Goal: Check status: Check status

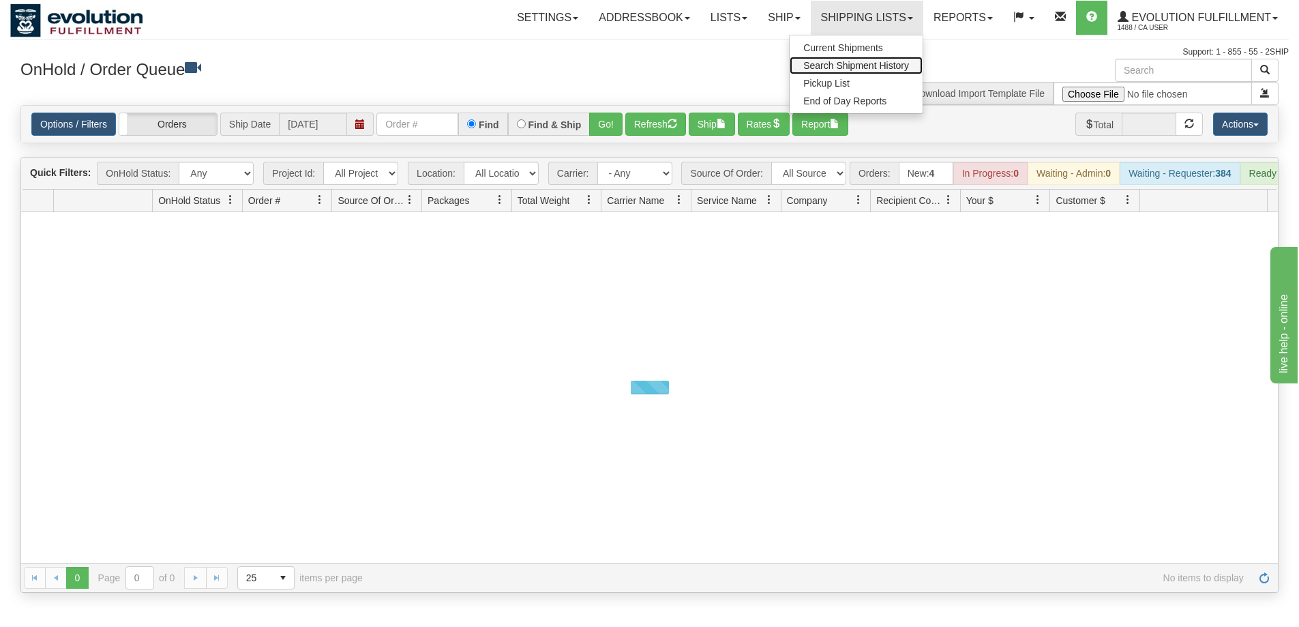
click at [861, 64] on span "Search Shipment History" at bounding box center [856, 65] width 106 height 11
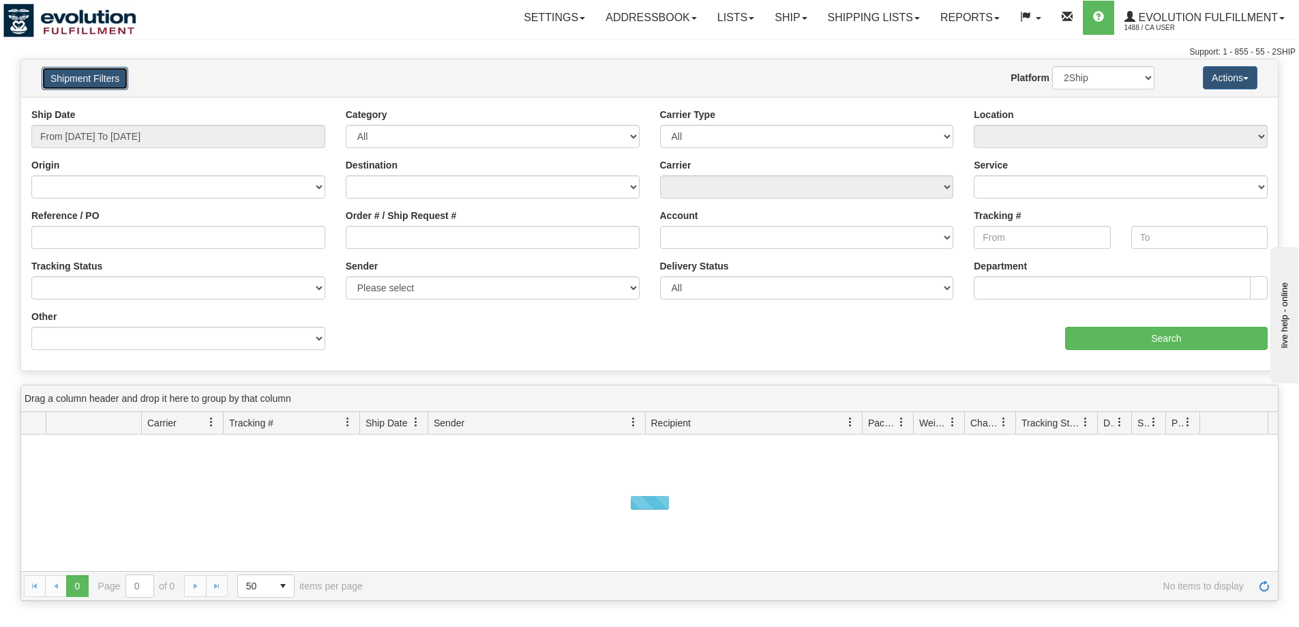
click at [104, 83] on button "Shipment Filters" at bounding box center [85, 78] width 87 height 23
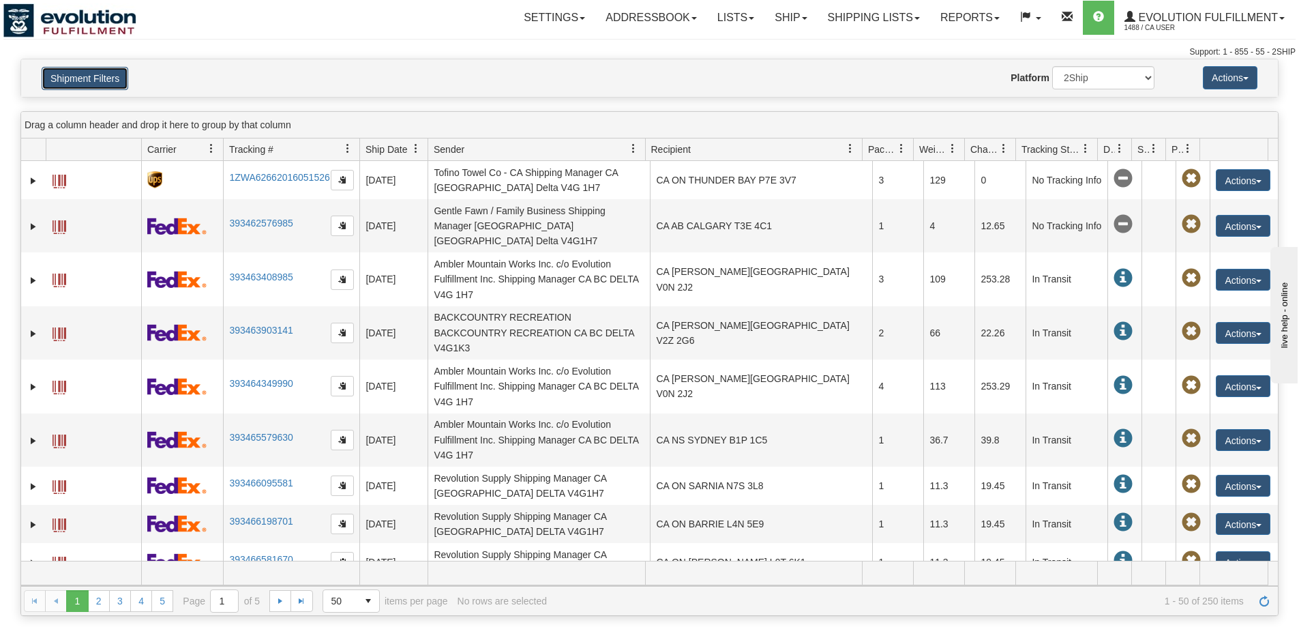
click at [104, 89] on button "Shipment Filters" at bounding box center [85, 78] width 87 height 23
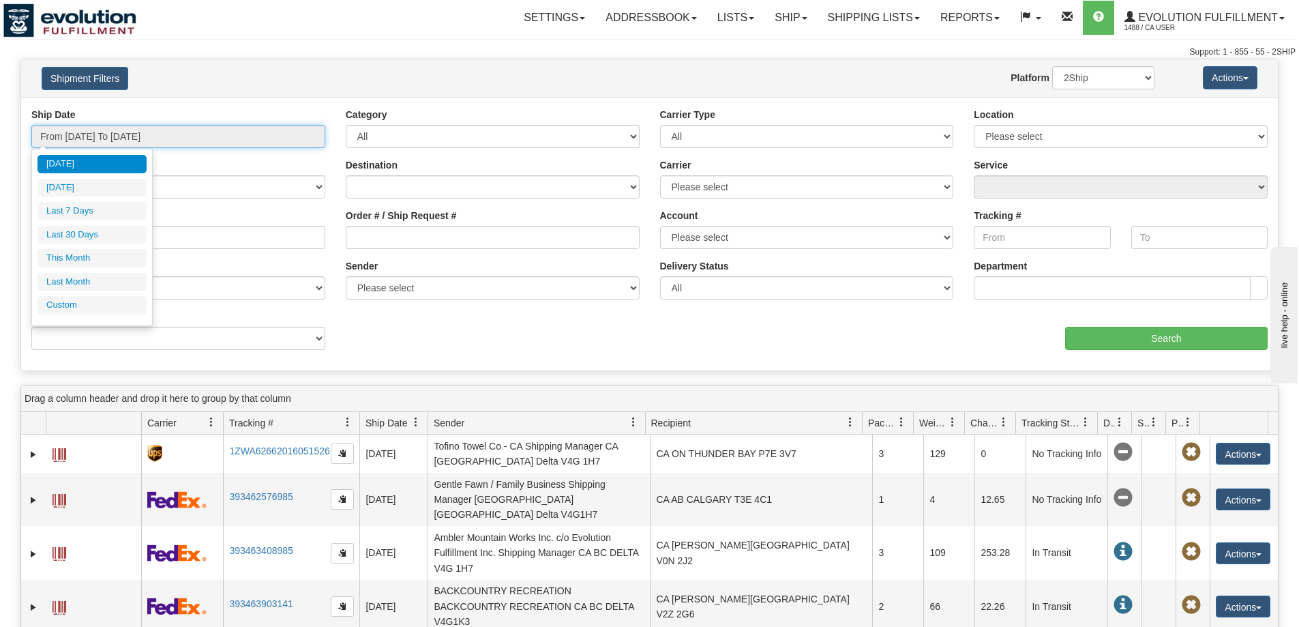
click at [121, 138] on input "From 09/22/2025 To 09/23/2025" at bounding box center [178, 136] width 294 height 23
click at [101, 233] on li "Last 30 Days" at bounding box center [92, 235] width 109 height 18
type input "From 08/25/2025 To 09/23/2025"
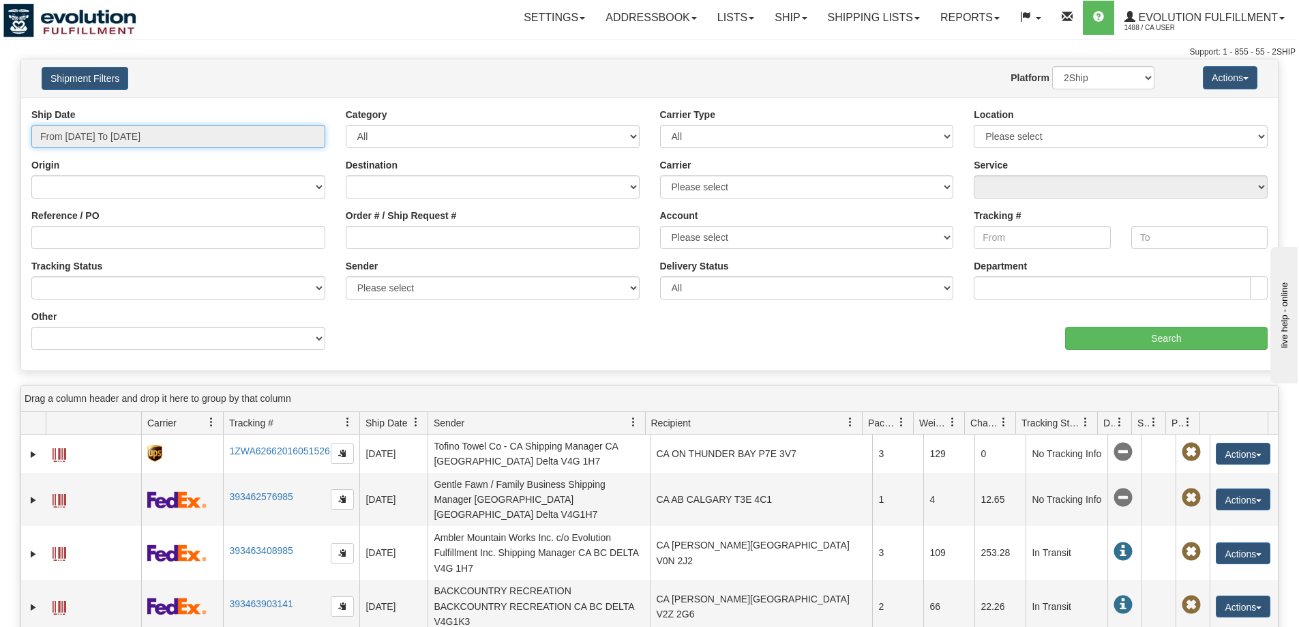
click at [143, 135] on input "From 08/25/2025 To 09/23/2025" at bounding box center [178, 136] width 294 height 23
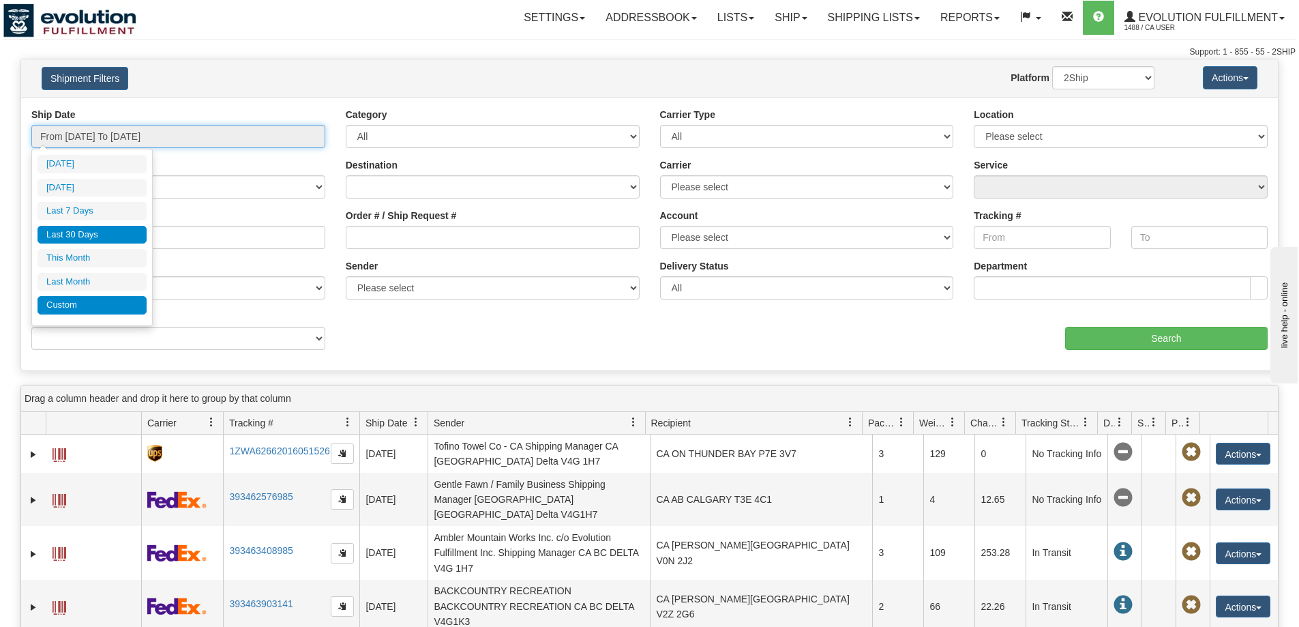
type input "08/01/2025"
type input "08/31/2025"
type input "08/25/2025"
type input "[DATE]"
click at [116, 303] on li "Custom" at bounding box center [92, 305] width 109 height 18
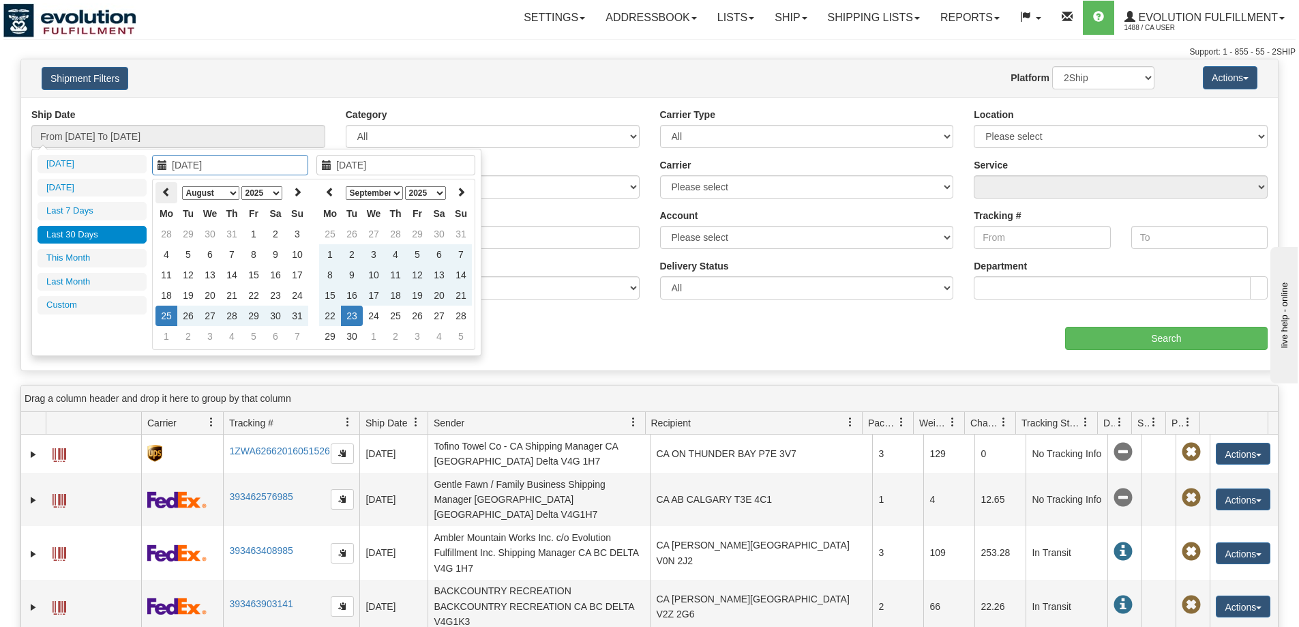
click at [164, 190] on icon at bounding box center [167, 192] width 10 height 10
type input "07/01/2025"
click at [190, 226] on td "1" at bounding box center [188, 234] width 22 height 20
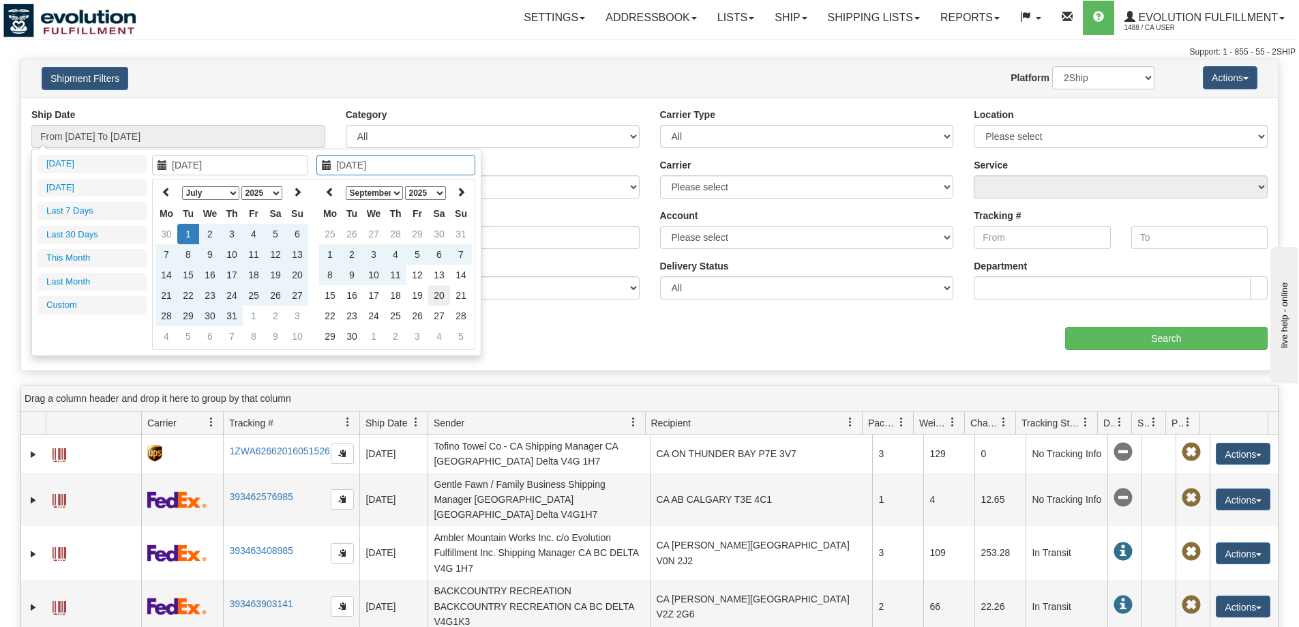
type input "09/20/2025"
click at [434, 291] on td "20" at bounding box center [439, 295] width 22 height 20
type input "From 07/01/2025 To 09/20/2025"
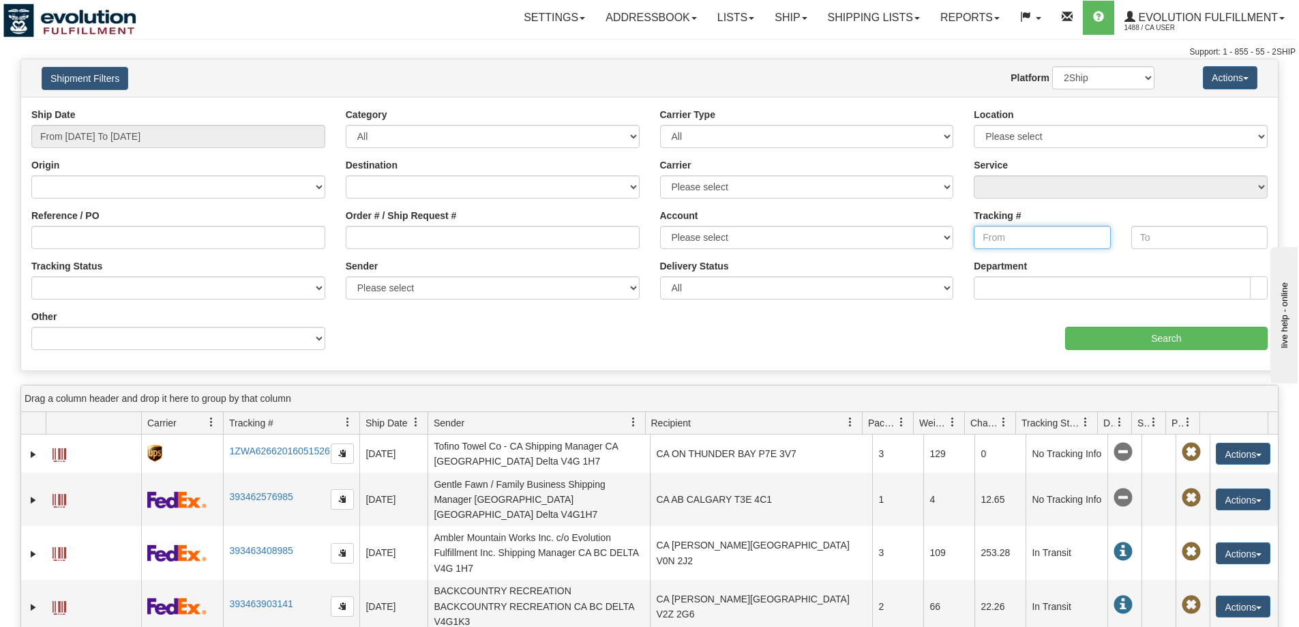
click at [985, 234] on input "Tracking #" at bounding box center [1042, 237] width 136 height 23
paste input "D431000840000058213001"
type input "D431000840000058213001"
click at [1114, 338] on input "Search" at bounding box center [1166, 338] width 203 height 23
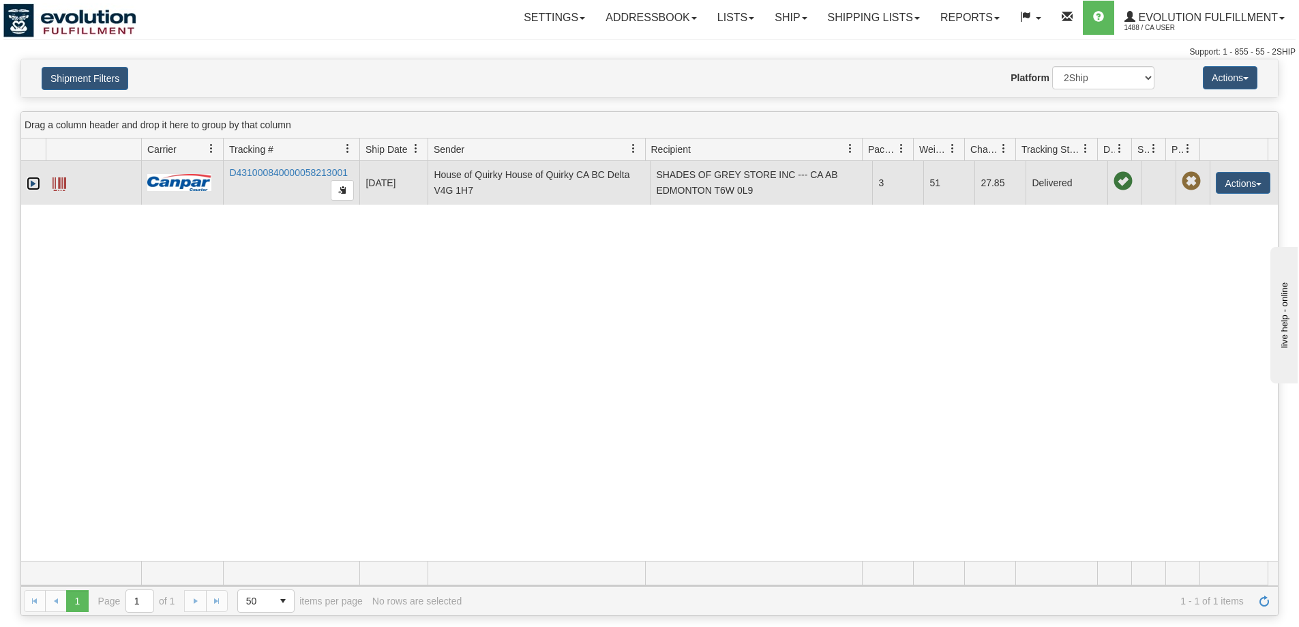
click at [31, 182] on link "Expand" at bounding box center [34, 184] width 14 height 14
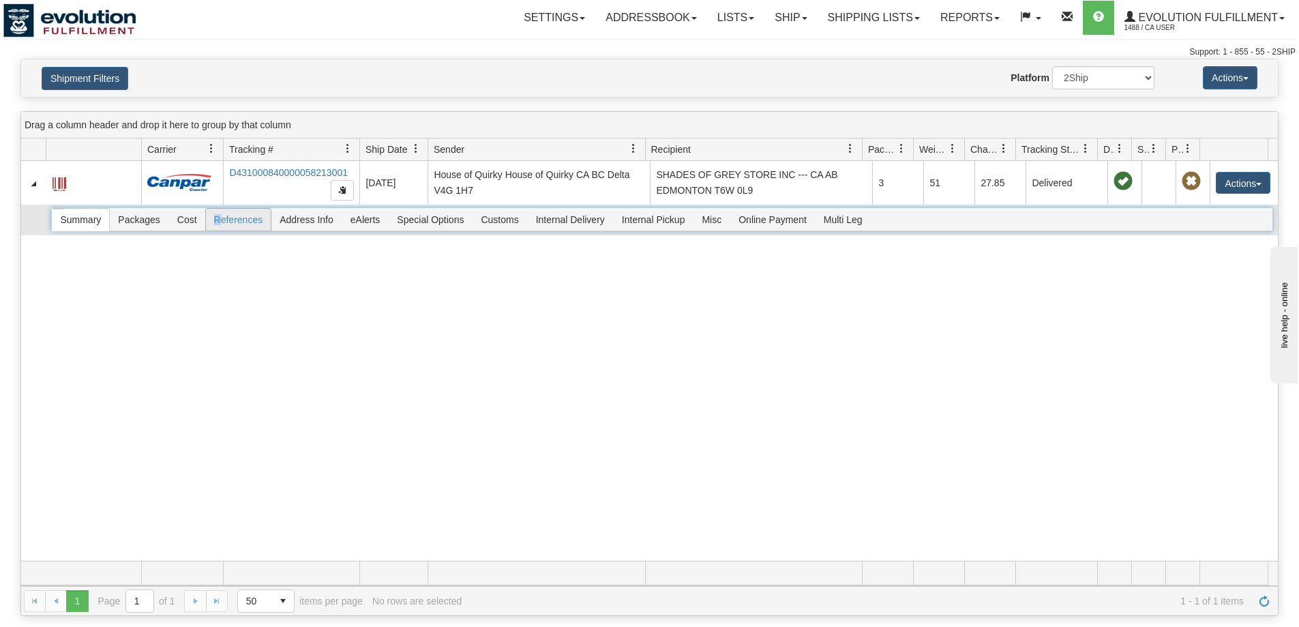
click at [219, 220] on span "References" at bounding box center [238, 220] width 65 height 22
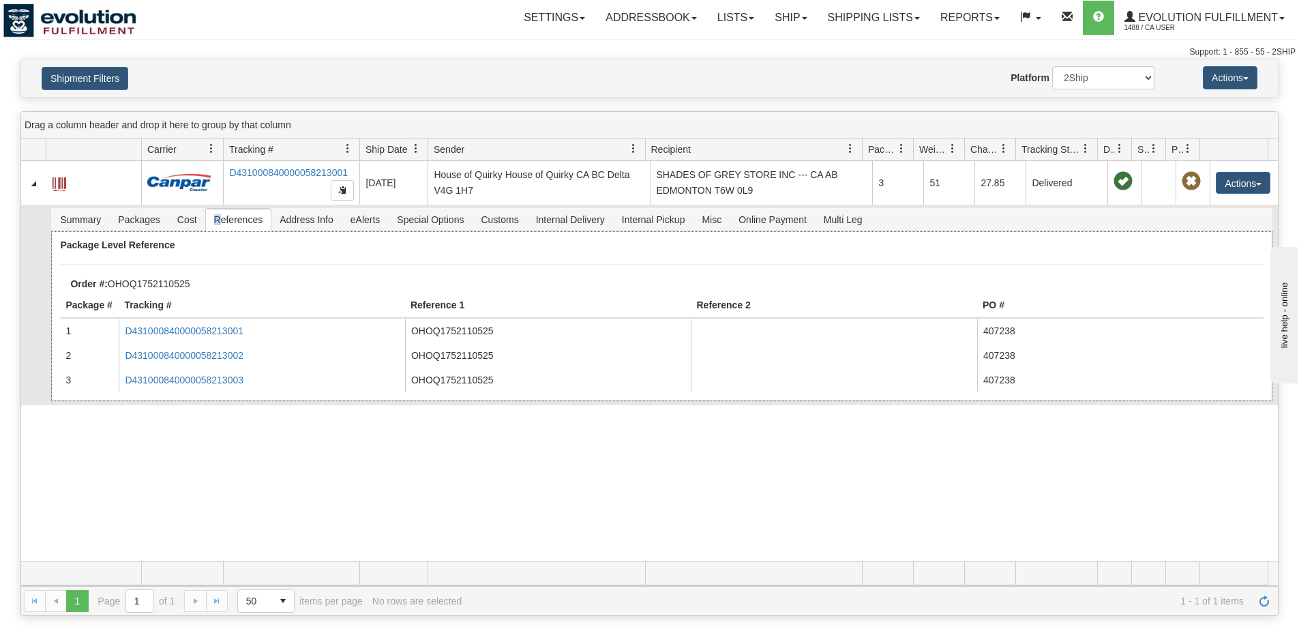
click at [156, 280] on div "Order #: OHOQ1752110525" at bounding box center [672, 283] width 1224 height 11
drag, startPoint x: 141, startPoint y: 283, endPoint x: 193, endPoint y: 283, distance: 52.5
click at [193, 283] on div "Order #: OHOQ1752110525" at bounding box center [672, 283] width 1224 height 11
copy div "1752110525"
